Goal: Task Accomplishment & Management: Manage account settings

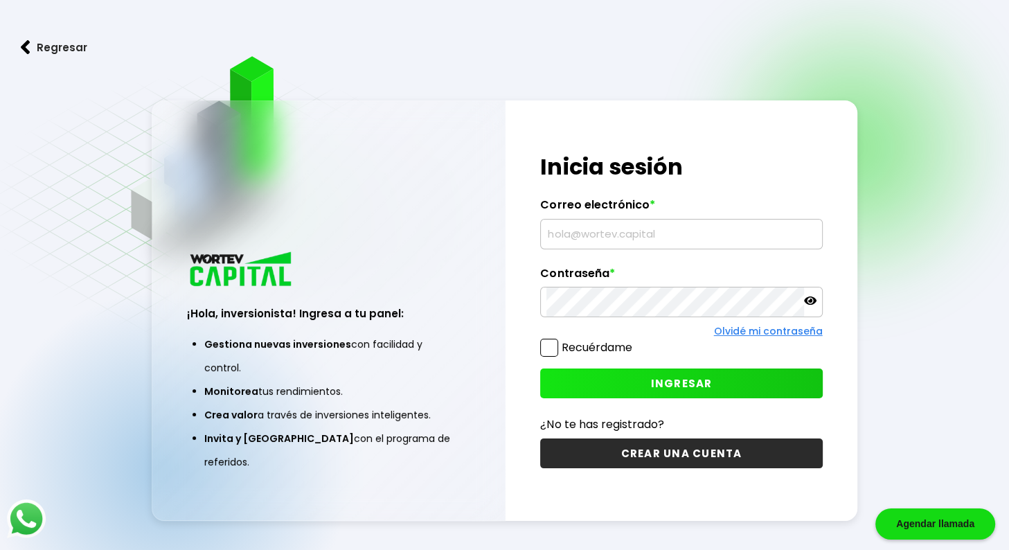
type input "[EMAIL_ADDRESS][DOMAIN_NAME]"
click at [808, 301] on icon at bounding box center [810, 300] width 12 height 12
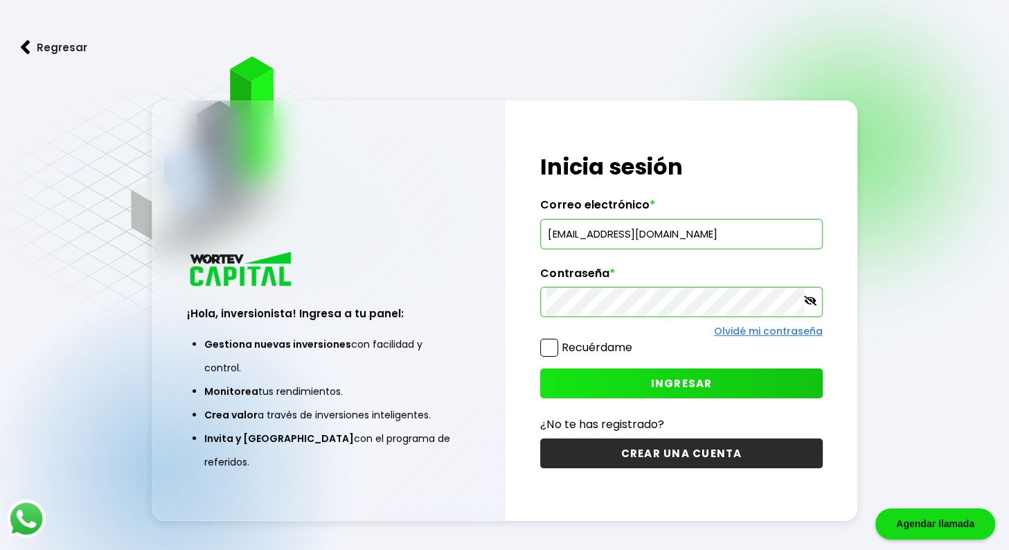
click at [545, 344] on span at bounding box center [549, 348] width 18 height 18
click at [635, 341] on input "Recuérdame" at bounding box center [635, 341] width 0 height 0
click at [680, 386] on span "INGRESAR" at bounding box center [682, 383] width 62 height 15
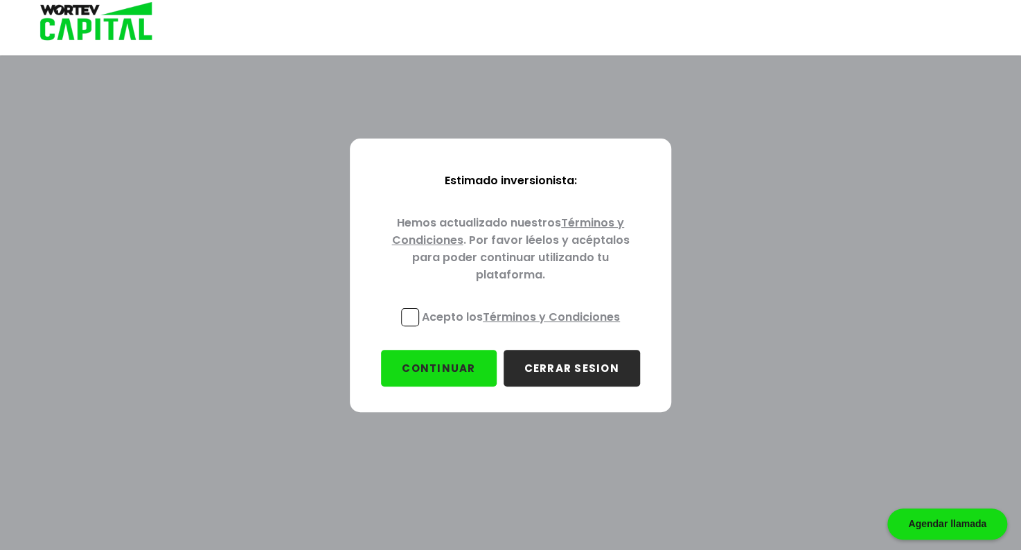
click at [403, 317] on span at bounding box center [410, 317] width 18 height 18
click at [524, 328] on input "Acepto los Términos y Condiciones" at bounding box center [524, 328] width 0 height 0
click at [452, 367] on button "CONTINUAR" at bounding box center [438, 368] width 115 height 37
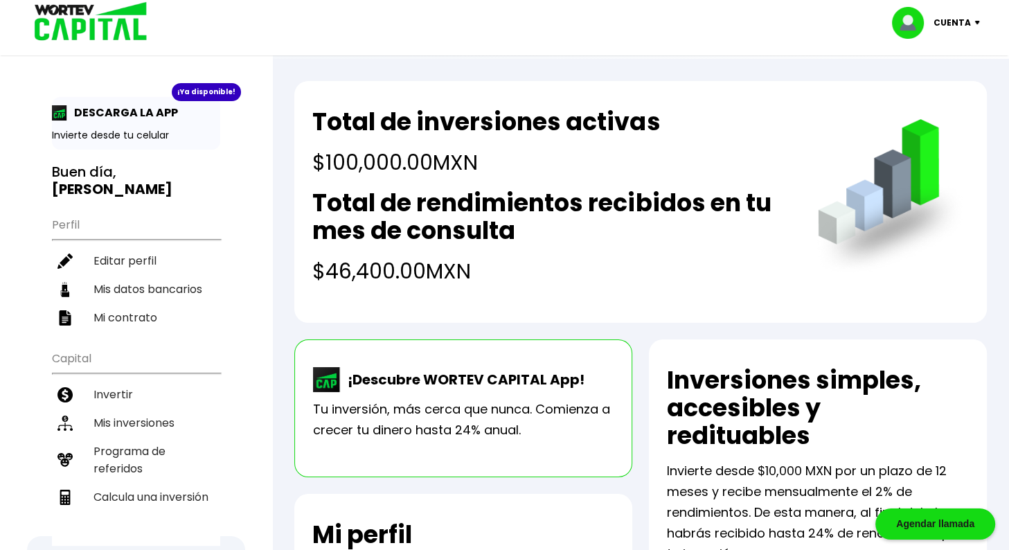
click at [951, 30] on p "Cuenta" at bounding box center [952, 22] width 37 height 21
click at [937, 98] on li "Cerrar sesión" at bounding box center [938, 92] width 111 height 28
